Goal: Task Accomplishment & Management: Complete application form

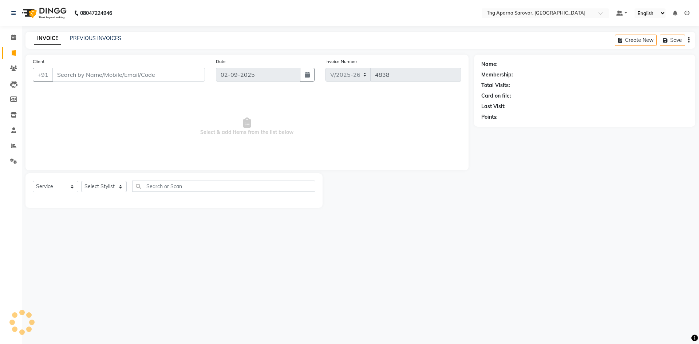
select select "7390"
select select "service"
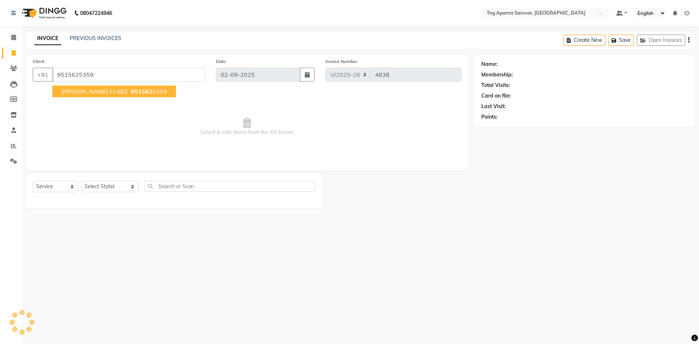
type input "9515625359"
click at [106, 84] on ngb-typeahead-window "[PERSON_NAME] F14B2 951562 5359" at bounding box center [114, 91] width 124 height 18
click at [107, 87] on button "[PERSON_NAME] F14B2 951562 5359" at bounding box center [113, 92] width 123 height 12
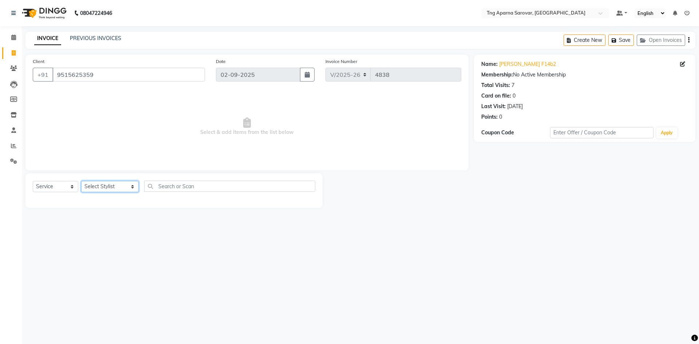
click at [119, 187] on select "Select Stylist [PERSON_NAME] [PERSON_NAME] MAM CHINNA DANISH [PERSON_NAME] POOJ…" at bounding box center [110, 186] width 58 height 11
select select "84159"
click at [81, 181] on select "Select Stylist [PERSON_NAME] [PERSON_NAME] MAM CHINNA DANISH [PERSON_NAME] POOJ…" at bounding box center [110, 186] width 58 height 11
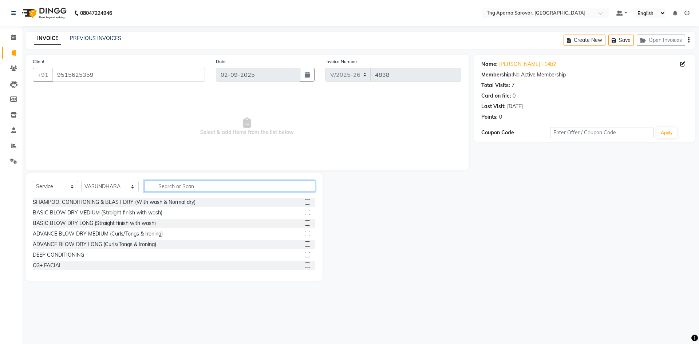
click at [189, 185] on input "text" at bounding box center [229, 186] width 171 height 11
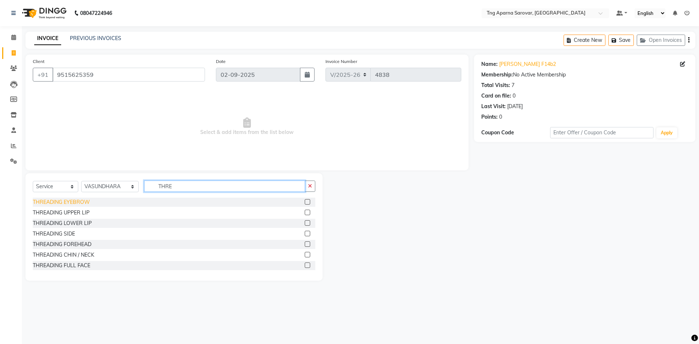
type input "THRE"
click at [57, 201] on div "THREADING EYEBROW" at bounding box center [61, 203] width 57 height 8
checkbox input "false"
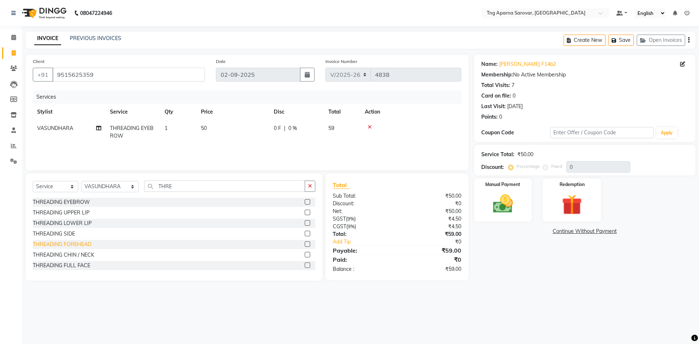
click at [76, 244] on div "THREADING FOREHEAD" at bounding box center [62, 245] width 59 height 8
checkbox input "false"
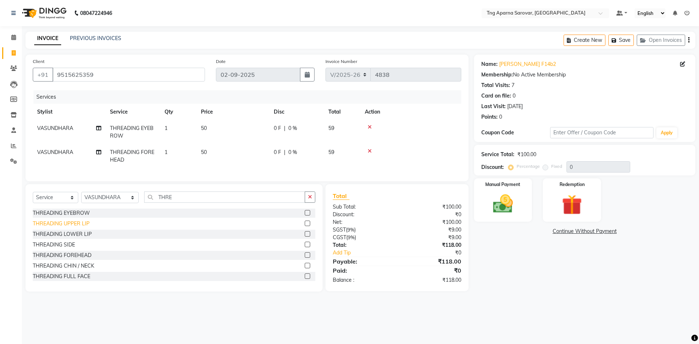
click at [78, 227] on div "THREADING UPPER LIP" at bounding box center [61, 224] width 57 height 8
checkbox input "false"
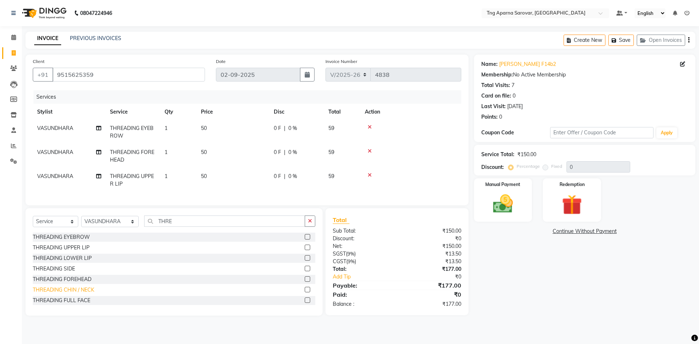
click at [85, 294] on div "THREADING CHIN / NECK" at bounding box center [64, 290] width 62 height 8
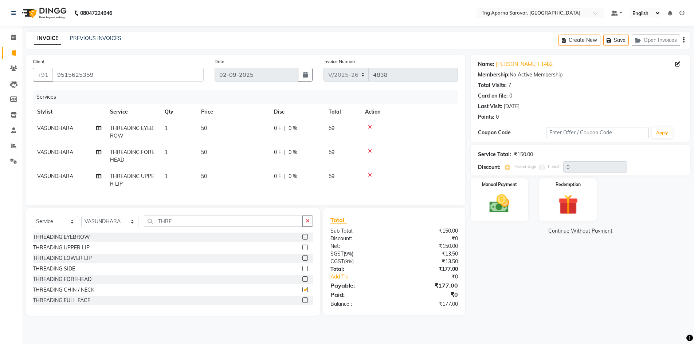
checkbox input "false"
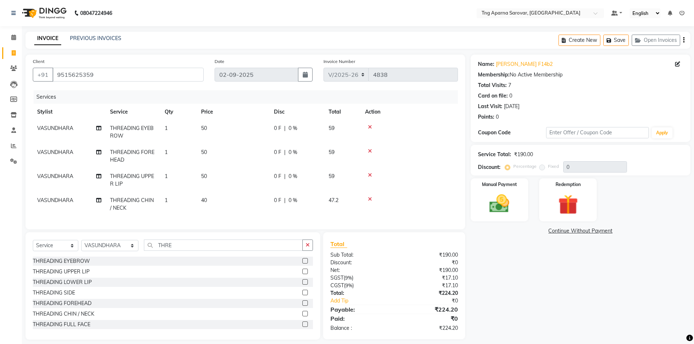
click at [208, 211] on td "40" at bounding box center [233, 204] width 73 height 24
select select "84159"
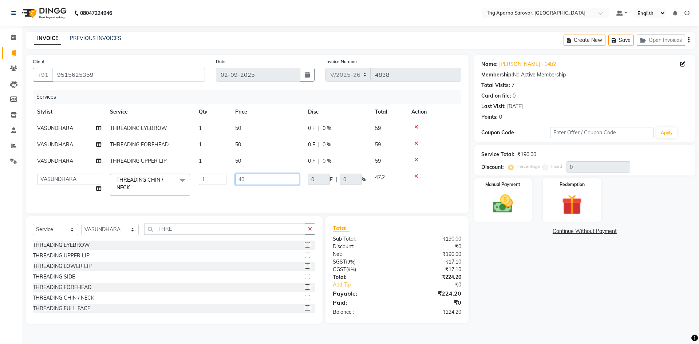
click at [248, 181] on input "40" at bounding box center [267, 179] width 64 height 11
type input "4"
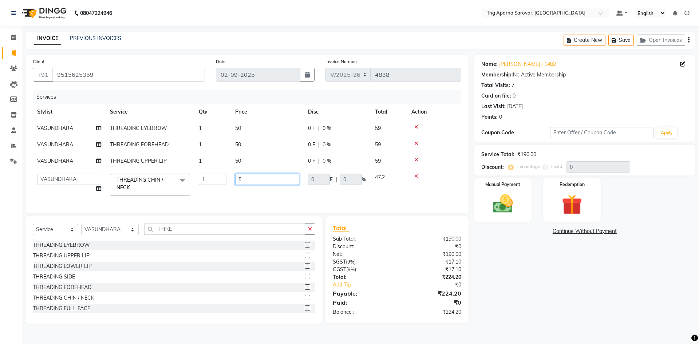
type input "50"
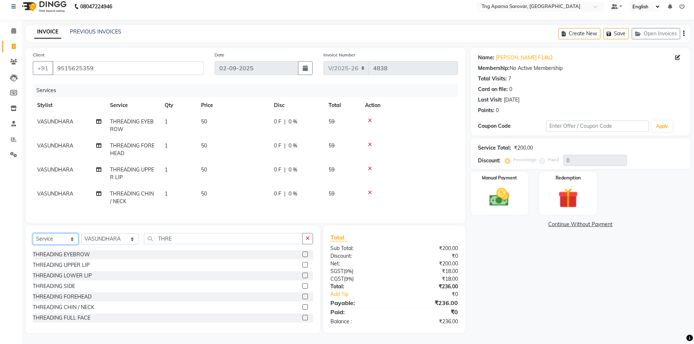
scroll to position [12, 0]
click at [495, 191] on img at bounding box center [500, 197] width 34 height 24
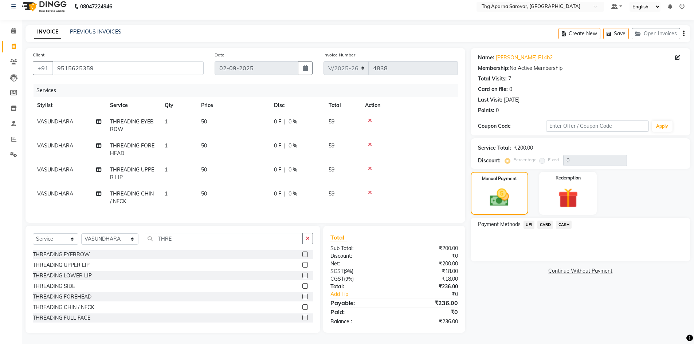
click at [532, 222] on span "UPI" at bounding box center [528, 225] width 11 height 8
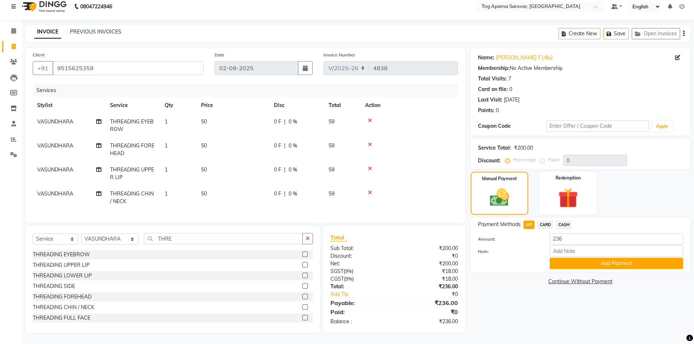
click at [601, 264] on div "Payment Methods UPI CARD CASH Amount: 236 Note: Add Payment" at bounding box center [581, 245] width 220 height 54
click at [601, 261] on button "Add Payment" at bounding box center [616, 263] width 133 height 11
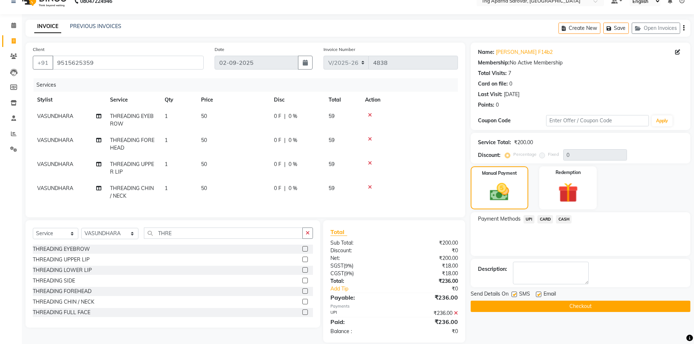
click at [614, 305] on button "Checkout" at bounding box center [581, 306] width 220 height 11
